Goal: Check status: Check status

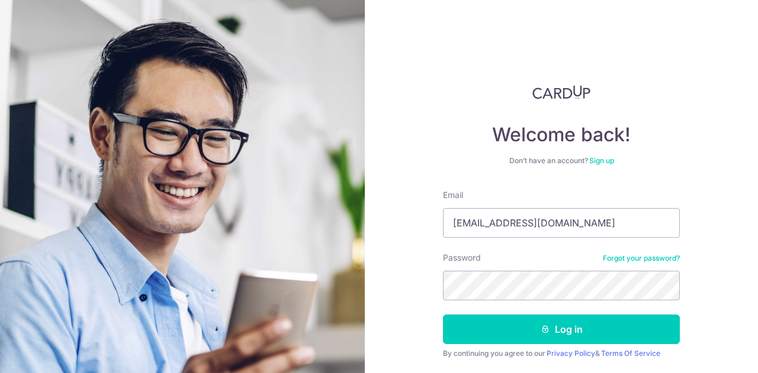
type input "[EMAIL_ADDRESS][DOMAIN_NAME]"
click at [443, 315] on button "Log in" at bounding box center [561, 330] width 237 height 30
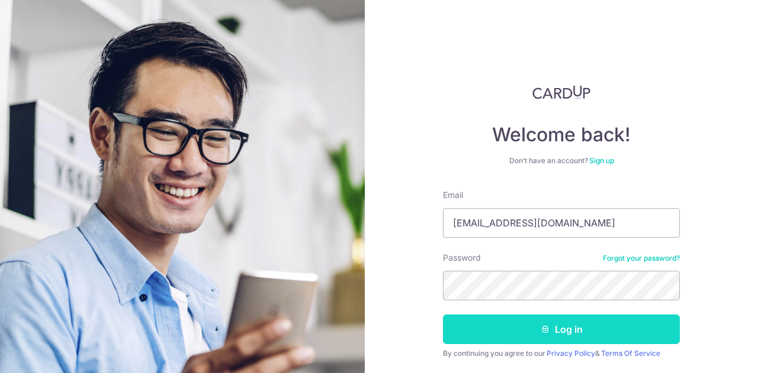
click at [559, 330] on button "Log in" at bounding box center [561, 330] width 237 height 30
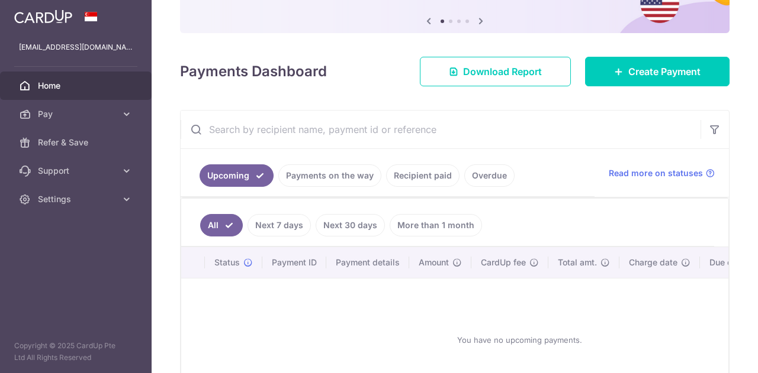
scroll to position [207, 0]
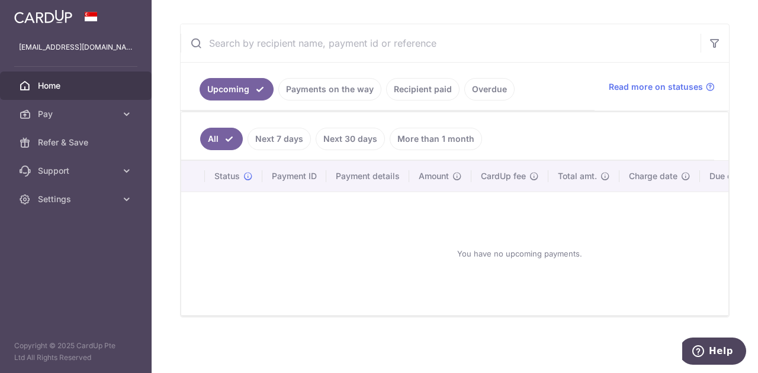
click at [419, 89] on body "nicoletay88@gmail.com Home Pay Payments Recipients Cards Refer & Save Support F…" at bounding box center [379, 186] width 758 height 373
click at [421, 88] on link "Recipient paid" at bounding box center [422, 89] width 73 height 22
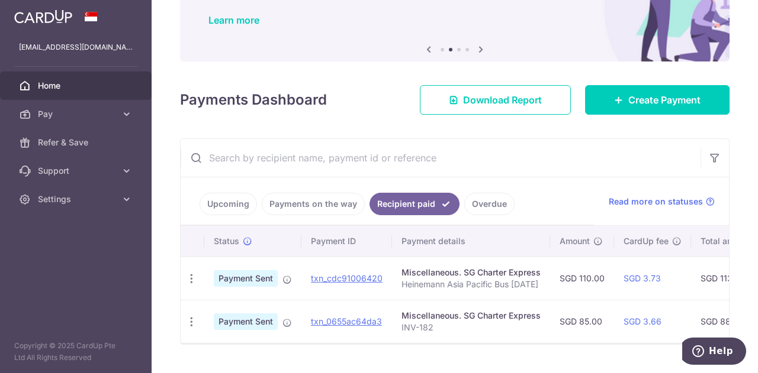
scroll to position [120, 0]
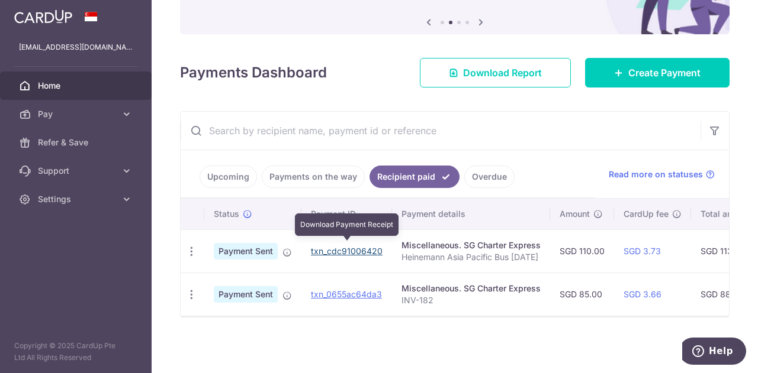
click at [356, 246] on link "txn_cdc91006420" at bounding box center [347, 251] width 72 height 10
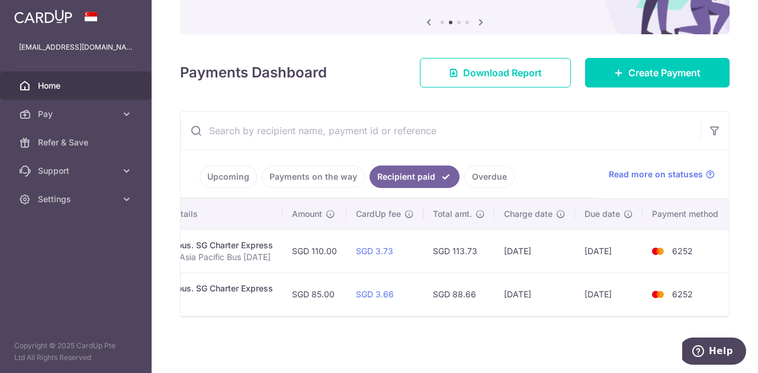
scroll to position [0, 271]
